Goal: Task Accomplishment & Management: Manage account settings

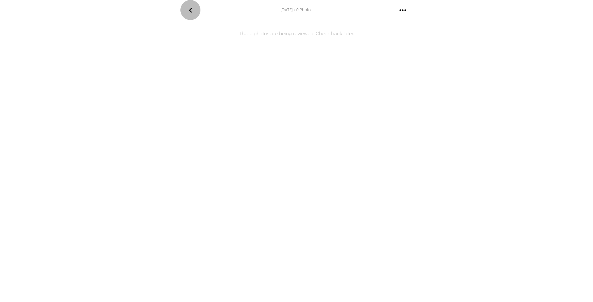
click at [190, 10] on icon "go back" at bounding box center [190, 10] width 3 height 5
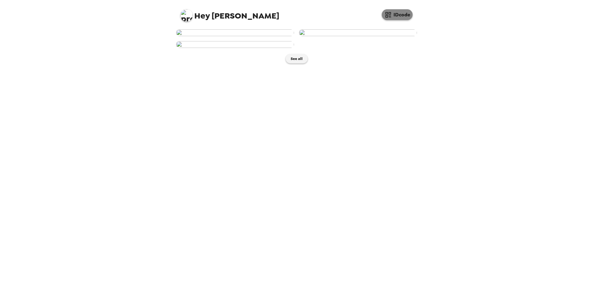
click at [394, 16] on button "IDcode" at bounding box center [397, 14] width 31 height 11
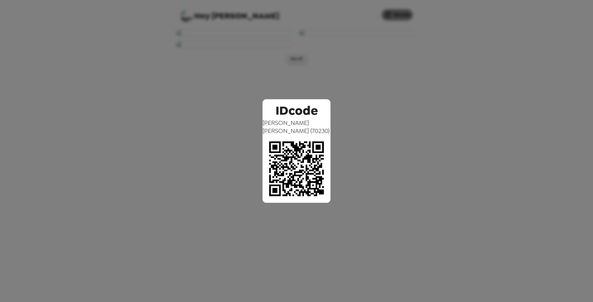
click at [394, 16] on div "IDcode Michelle Behny ( 70230 )" at bounding box center [296, 151] width 593 height 302
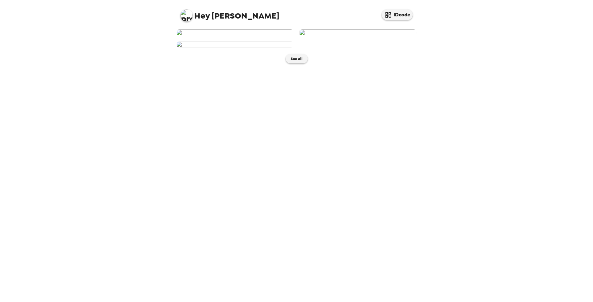
click at [251, 36] on img at bounding box center [235, 32] width 118 height 7
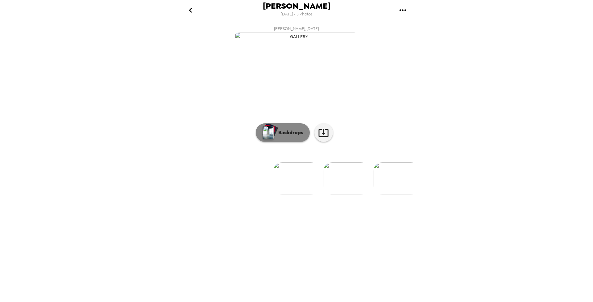
click at [298, 136] on p "Backdrops" at bounding box center [289, 132] width 28 height 7
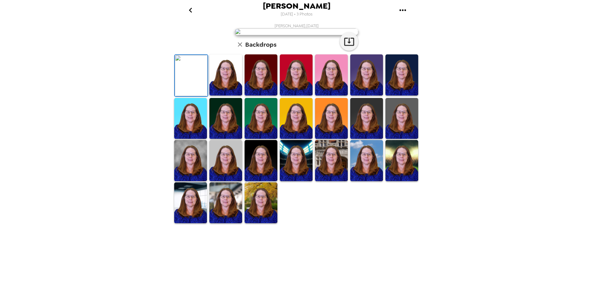
click at [229, 95] on img at bounding box center [226, 74] width 33 height 41
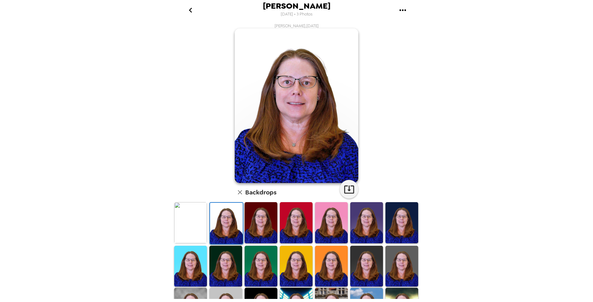
click at [252, 221] on img at bounding box center [261, 222] width 33 height 41
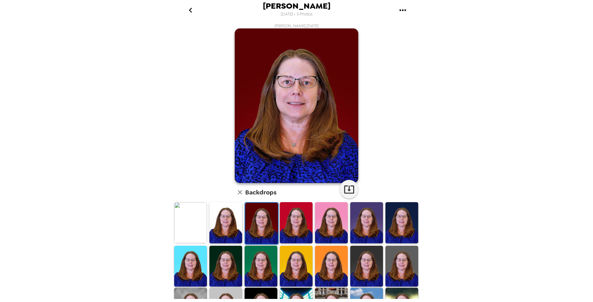
click at [284, 228] on img at bounding box center [296, 222] width 33 height 41
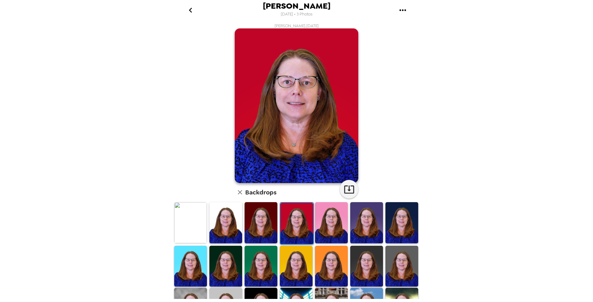
click at [333, 241] on img at bounding box center [331, 222] width 33 height 41
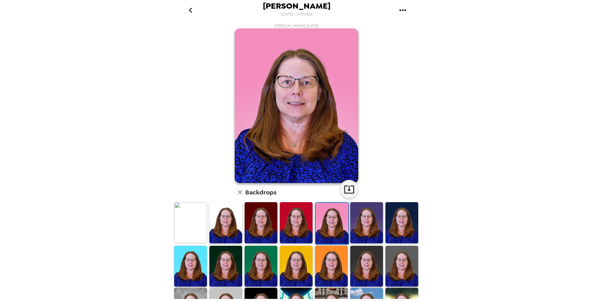
click at [361, 226] on img at bounding box center [366, 222] width 33 height 41
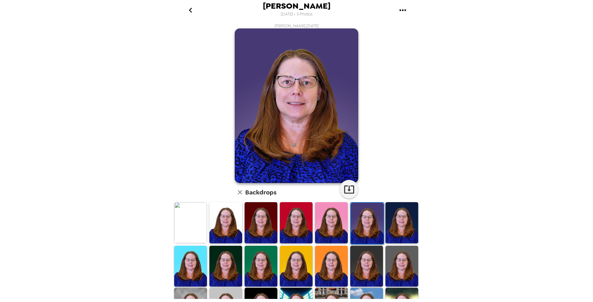
click at [390, 228] on img at bounding box center [402, 222] width 33 height 41
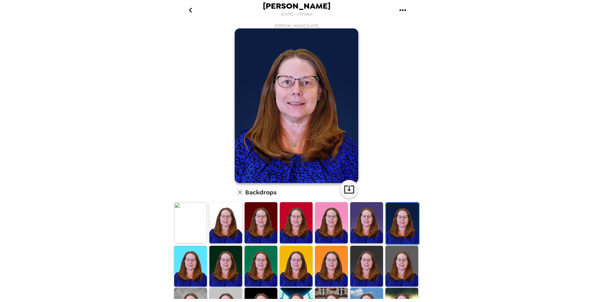
click at [189, 253] on img at bounding box center [190, 266] width 33 height 41
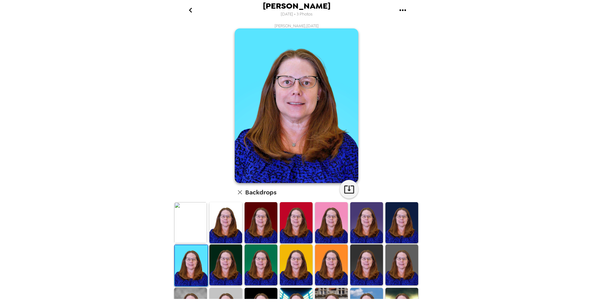
click at [220, 263] on img at bounding box center [226, 264] width 33 height 41
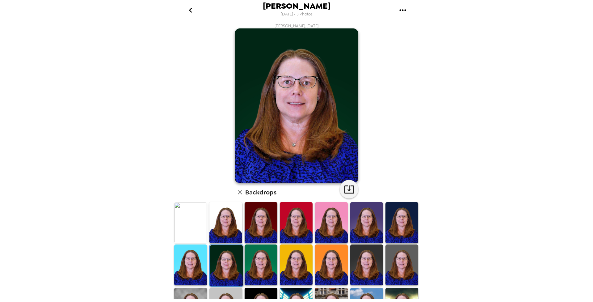
click at [251, 261] on img at bounding box center [261, 264] width 33 height 41
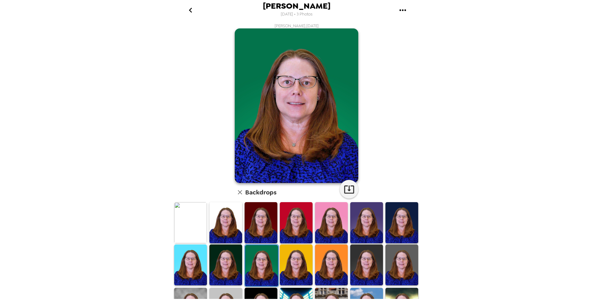
click at [283, 266] on img at bounding box center [296, 264] width 33 height 41
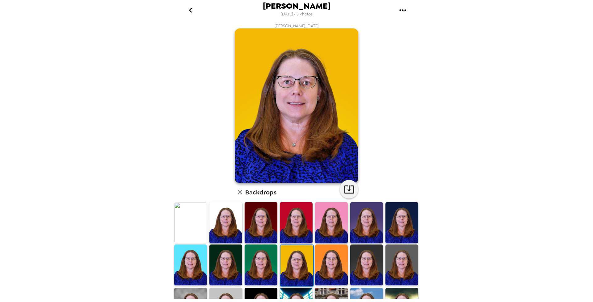
click at [334, 274] on img at bounding box center [331, 264] width 33 height 41
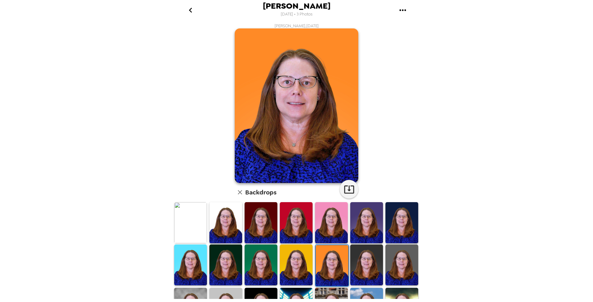
click at [369, 259] on img at bounding box center [366, 264] width 33 height 41
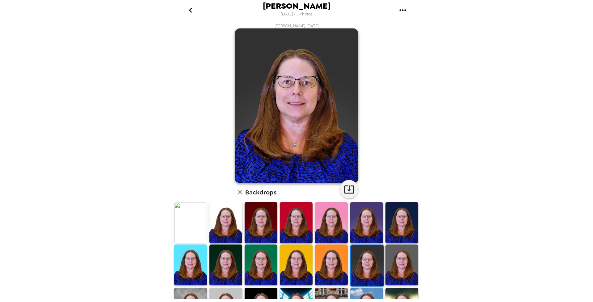
click at [400, 262] on img at bounding box center [402, 264] width 33 height 41
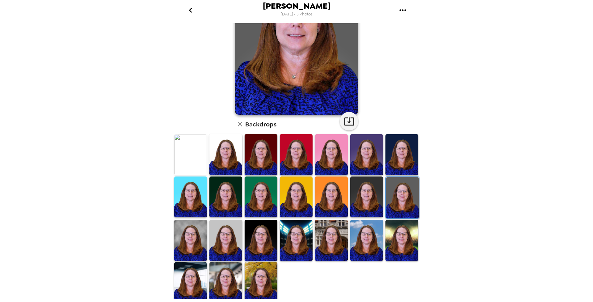
scroll to position [69, 0]
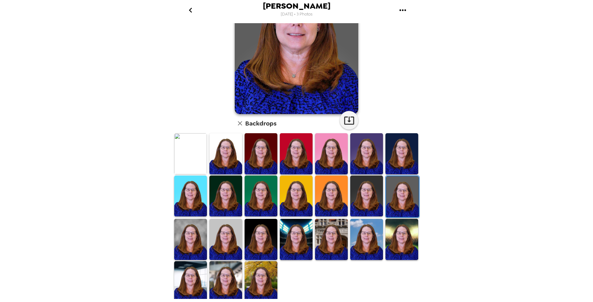
click at [184, 239] on img at bounding box center [190, 239] width 33 height 41
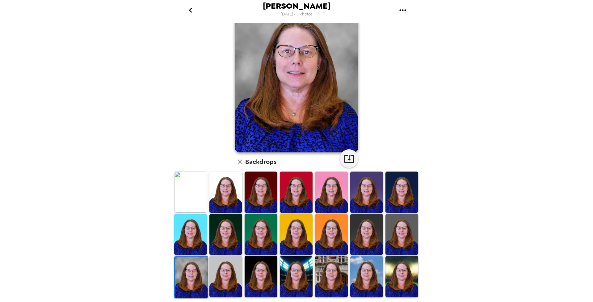
scroll to position [62, 0]
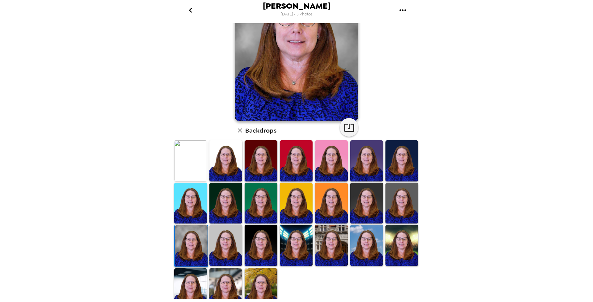
click at [224, 249] on img at bounding box center [226, 245] width 33 height 41
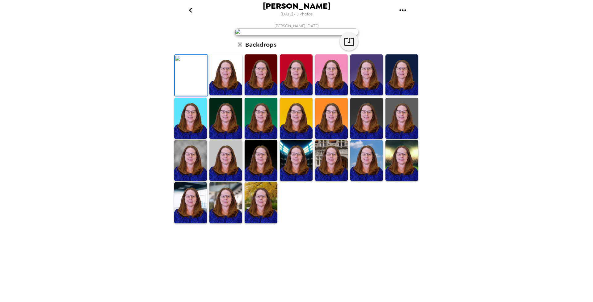
click at [405, 138] on img at bounding box center [402, 118] width 33 height 41
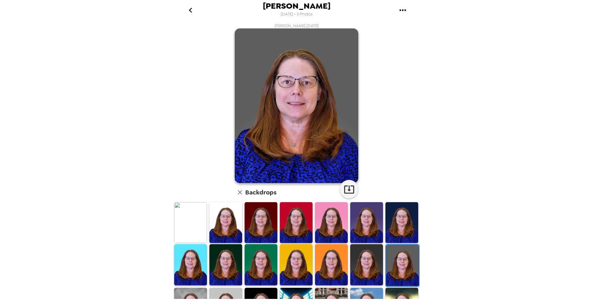
click at [198, 290] on img at bounding box center [190, 308] width 33 height 41
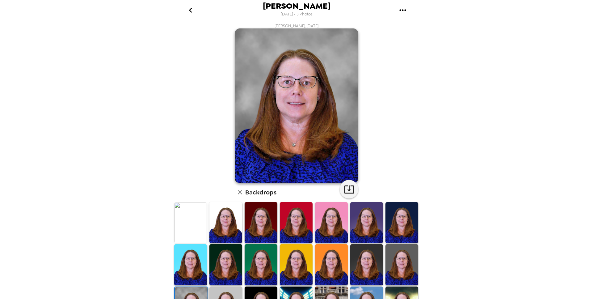
click at [189, 223] on img at bounding box center [190, 222] width 33 height 41
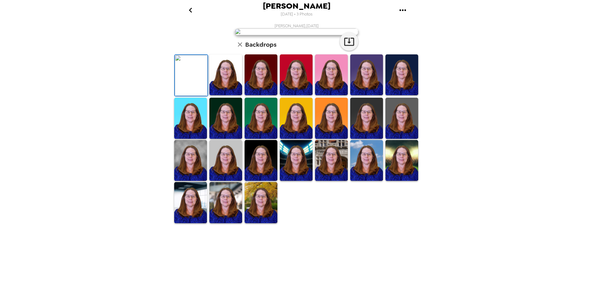
click at [223, 181] on img at bounding box center [226, 160] width 33 height 41
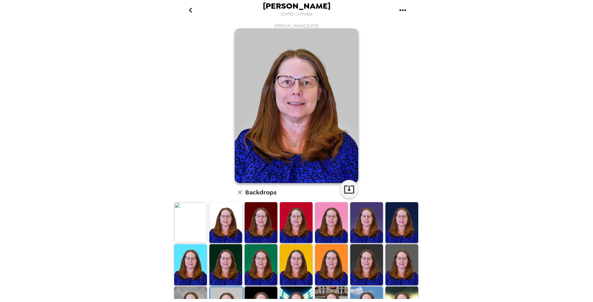
click at [186, 214] on img at bounding box center [190, 222] width 33 height 41
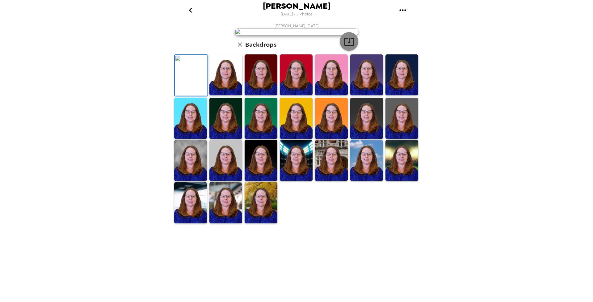
click at [347, 46] on icon "button" at bounding box center [349, 42] width 10 height 8
click at [263, 223] on img at bounding box center [261, 202] width 33 height 41
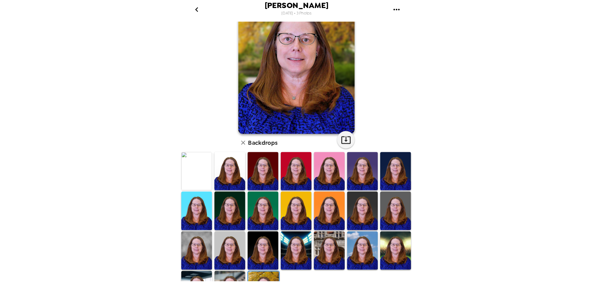
scroll to position [3, 0]
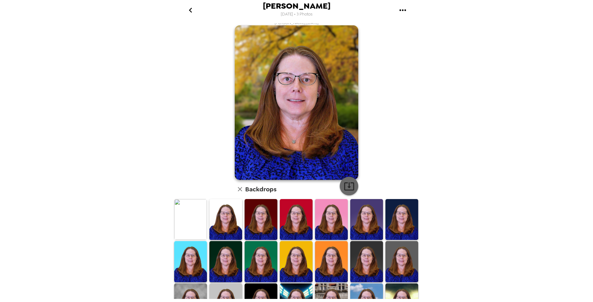
click at [348, 184] on icon "button" at bounding box center [349, 186] width 11 height 11
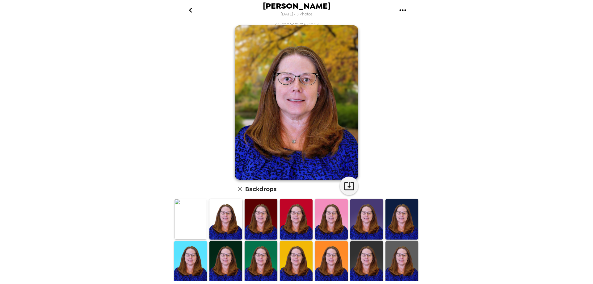
click at [369, 266] on img at bounding box center [366, 261] width 33 height 41
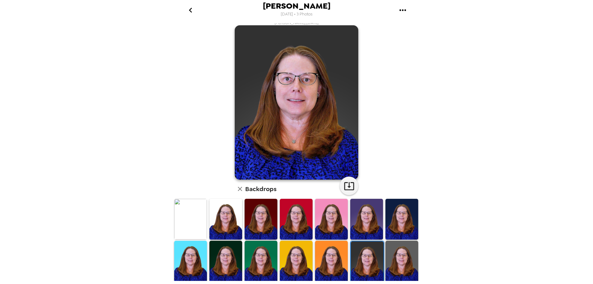
click at [390, 265] on img at bounding box center [402, 261] width 33 height 41
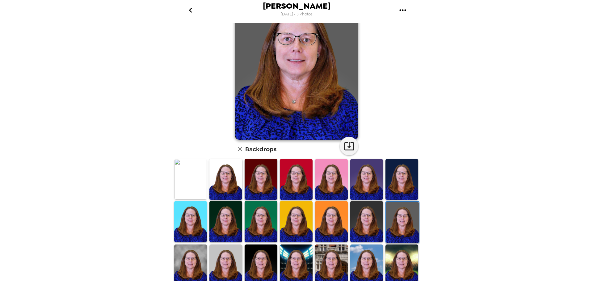
scroll to position [37, 0]
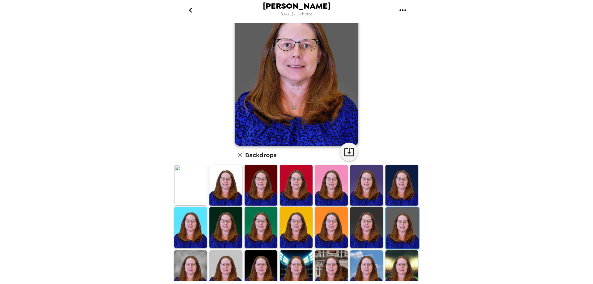
click at [234, 255] on img at bounding box center [226, 271] width 33 height 41
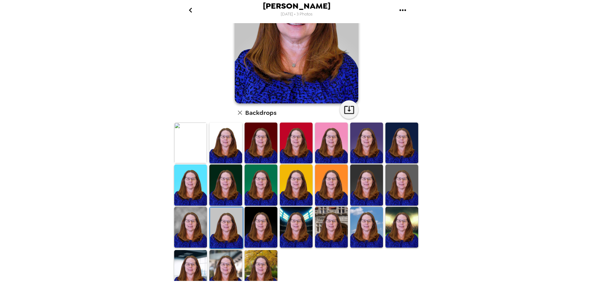
scroll to position [75, 0]
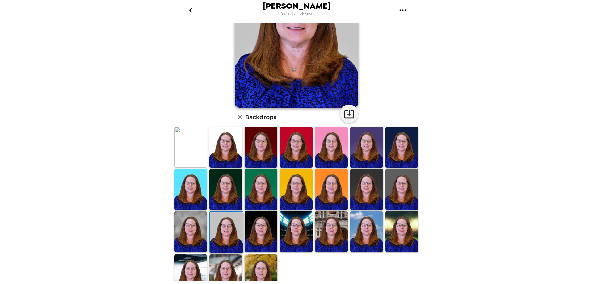
click at [186, 265] on img at bounding box center [190, 275] width 33 height 41
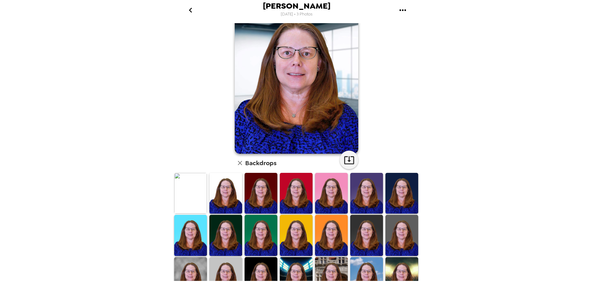
scroll to position [39, 0]
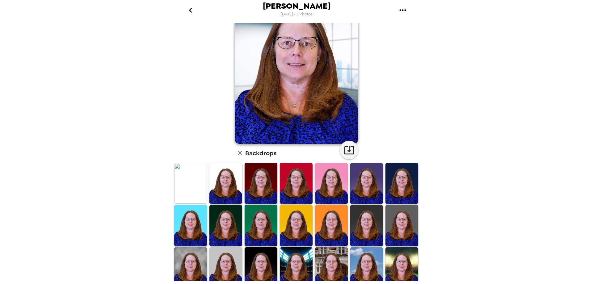
click at [321, 257] on img at bounding box center [331, 268] width 33 height 41
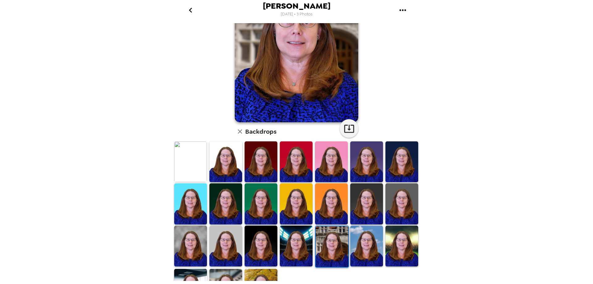
scroll to position [61, 0]
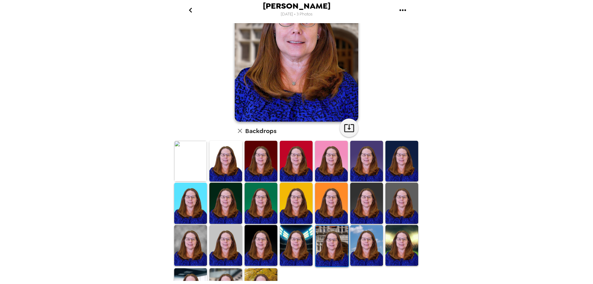
click at [262, 237] on img at bounding box center [261, 245] width 33 height 41
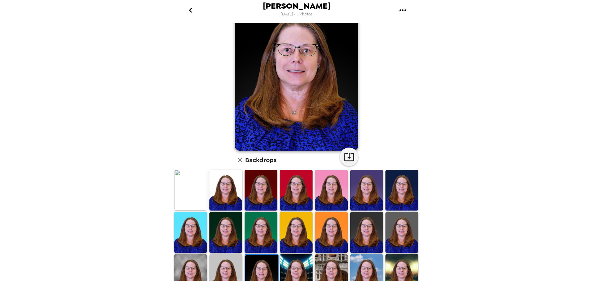
scroll to position [35, 0]
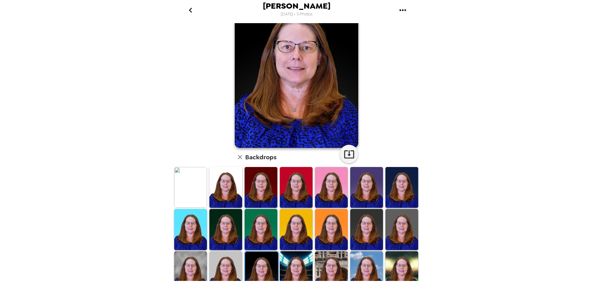
click at [402, 188] on img at bounding box center [402, 187] width 33 height 41
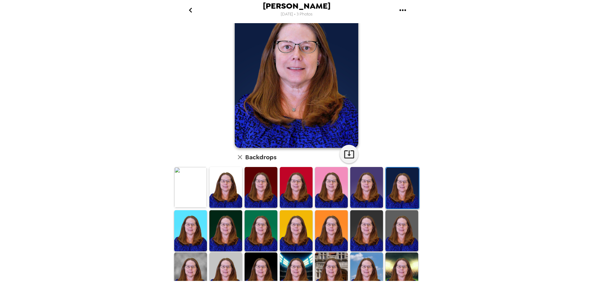
click at [357, 231] on img at bounding box center [366, 230] width 33 height 41
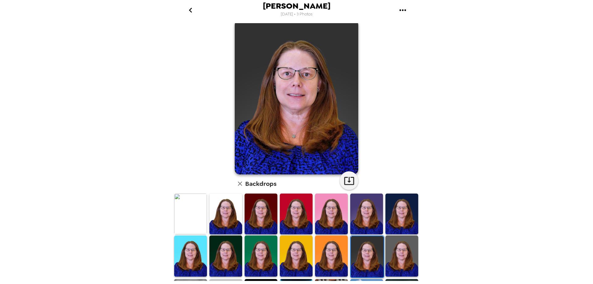
scroll to position [15, 0]
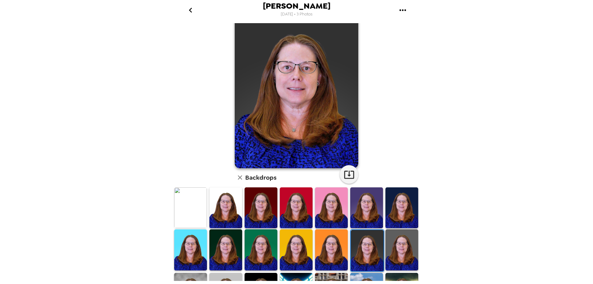
click at [405, 240] on img at bounding box center [402, 250] width 33 height 41
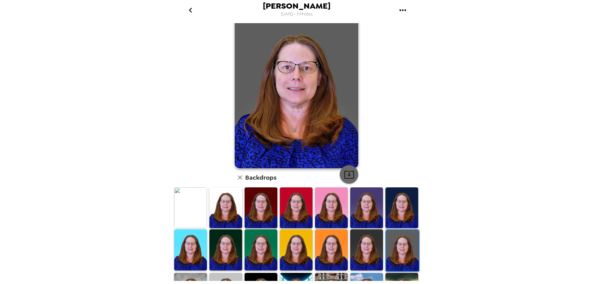
click at [346, 172] on icon "button" at bounding box center [349, 175] width 10 height 8
click at [190, 9] on icon "go back" at bounding box center [191, 10] width 10 height 10
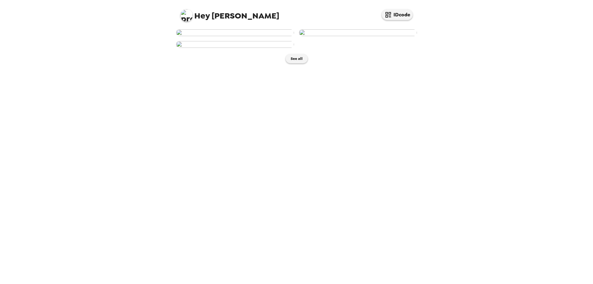
click at [354, 36] on img at bounding box center [358, 32] width 118 height 7
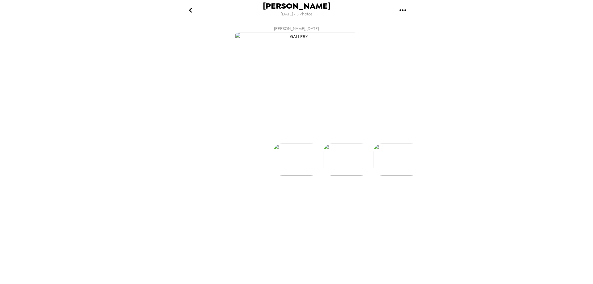
scroll to position [0, 50]
click at [283, 136] on p "Backdrops" at bounding box center [289, 132] width 28 height 7
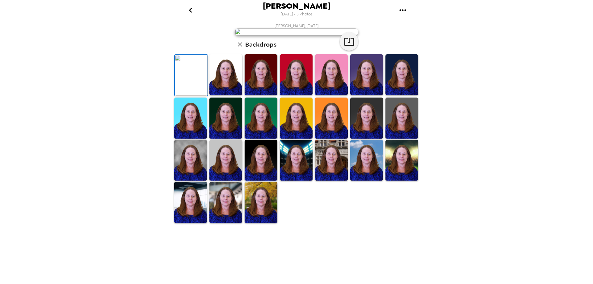
scroll to position [78, 0]
drag, startPoint x: 257, startPoint y: 262, endPoint x: 352, endPoint y: 192, distance: 117.7
click at [257, 223] on img at bounding box center [261, 202] width 33 height 41
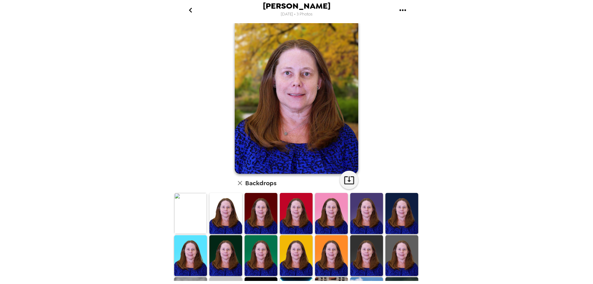
scroll to position [9, 0]
click at [289, 127] on img at bounding box center [297, 96] width 124 height 155
click at [351, 179] on icon "button" at bounding box center [349, 180] width 10 height 8
click at [356, 253] on img at bounding box center [366, 255] width 33 height 41
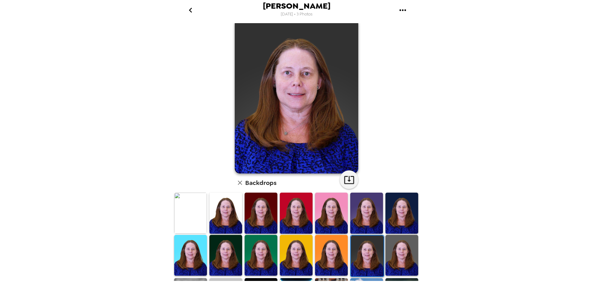
click at [395, 254] on img at bounding box center [402, 255] width 33 height 41
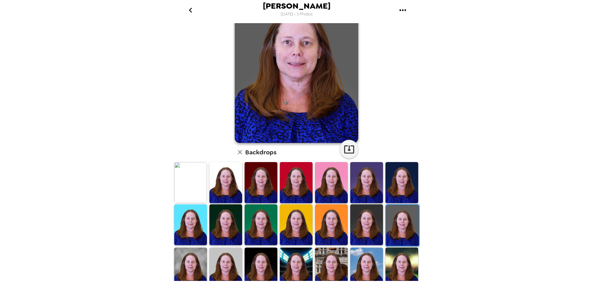
scroll to position [40, 0]
click at [395, 261] on img at bounding box center [402, 268] width 33 height 41
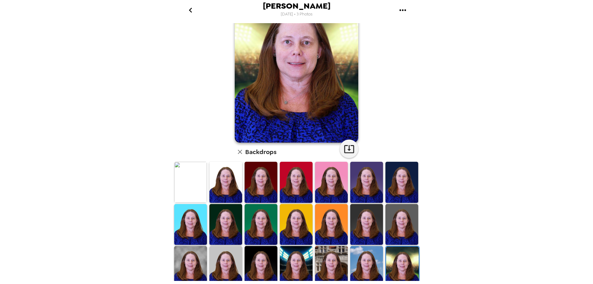
click at [364, 262] on img at bounding box center [366, 266] width 33 height 41
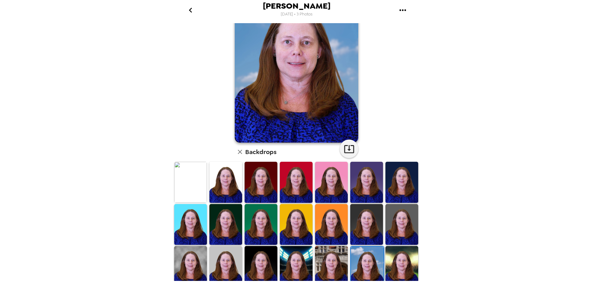
click at [221, 264] on img at bounding box center [226, 266] width 33 height 41
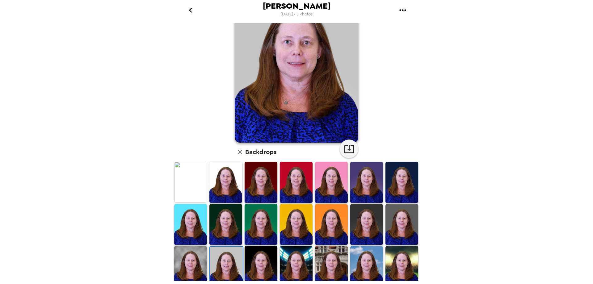
click at [199, 261] on img at bounding box center [190, 266] width 33 height 41
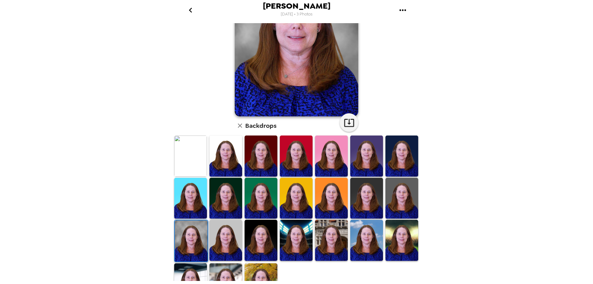
scroll to position [56, 0]
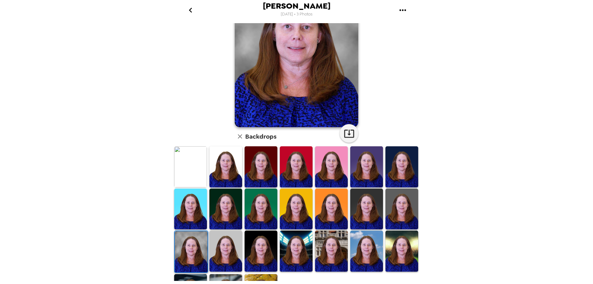
click at [256, 253] on img at bounding box center [261, 251] width 33 height 41
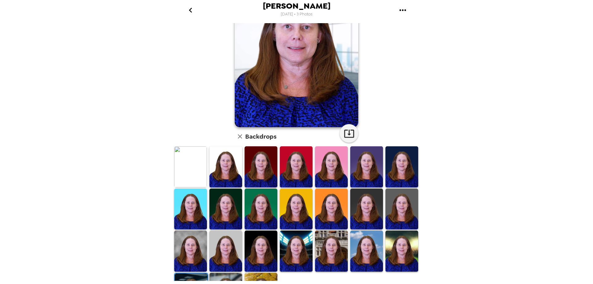
scroll to position [25, 0]
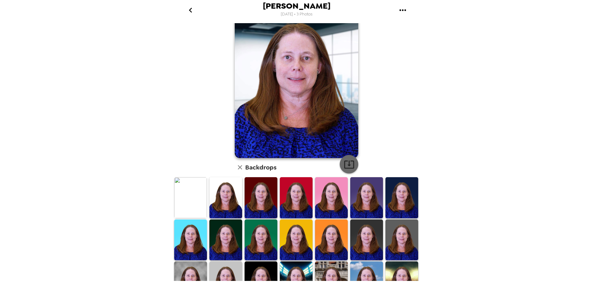
click at [345, 167] on icon "button" at bounding box center [349, 164] width 11 height 11
click at [196, 266] on img at bounding box center [190, 282] width 33 height 41
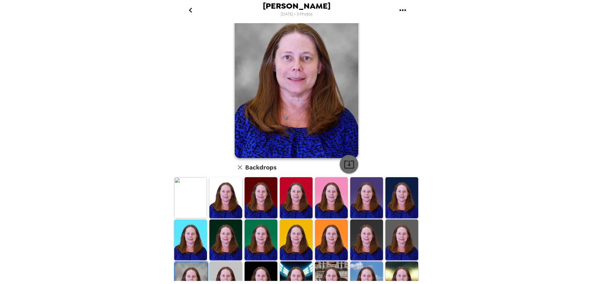
click at [345, 165] on icon "button" at bounding box center [349, 164] width 11 height 11
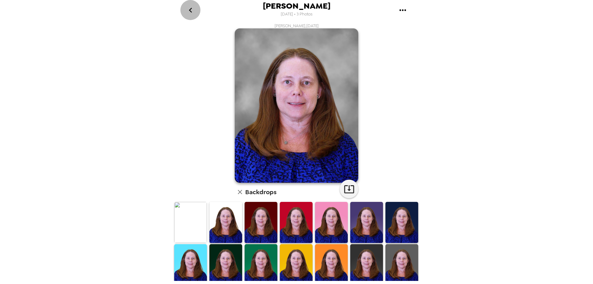
click at [189, 6] on icon "go back" at bounding box center [191, 10] width 10 height 10
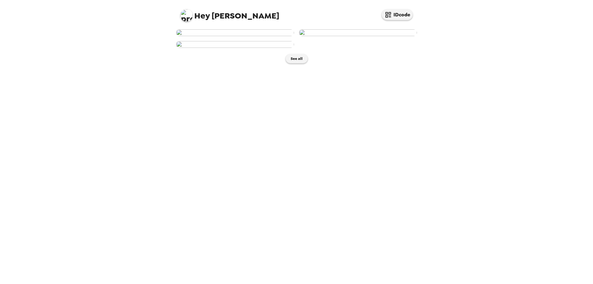
click at [196, 14] on span "Hey" at bounding box center [201, 15] width 15 height 11
click at [189, 12] on img at bounding box center [186, 15] width 12 height 12
click at [193, 28] on span "Edit my info" at bounding box center [197, 29] width 25 height 5
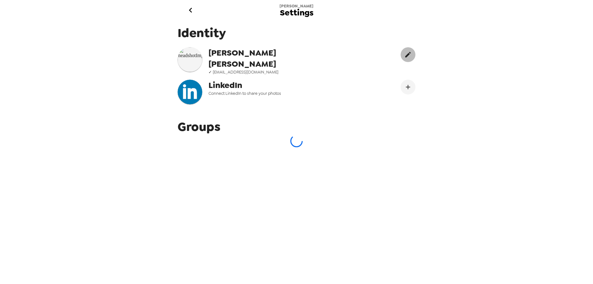
click at [405, 56] on icon "edit" at bounding box center [408, 55] width 6 height 6
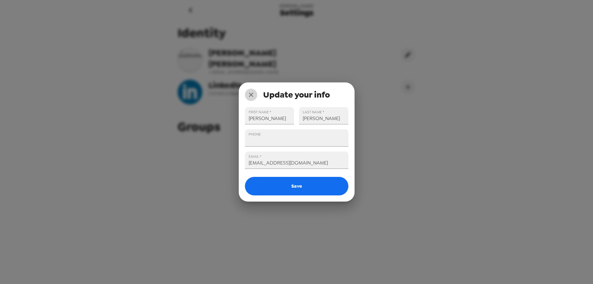
click at [251, 94] on icon "close" at bounding box center [251, 94] width 7 height 7
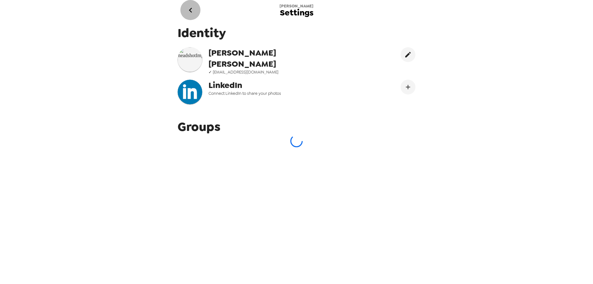
click at [192, 11] on icon "go back" at bounding box center [191, 10] width 10 height 10
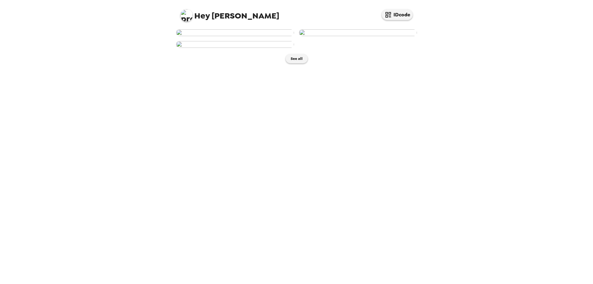
click at [184, 17] on img at bounding box center [186, 15] width 12 height 12
click at [195, 53] on span "Log Out" at bounding box center [192, 51] width 15 height 5
